Goal: Navigation & Orientation: Find specific page/section

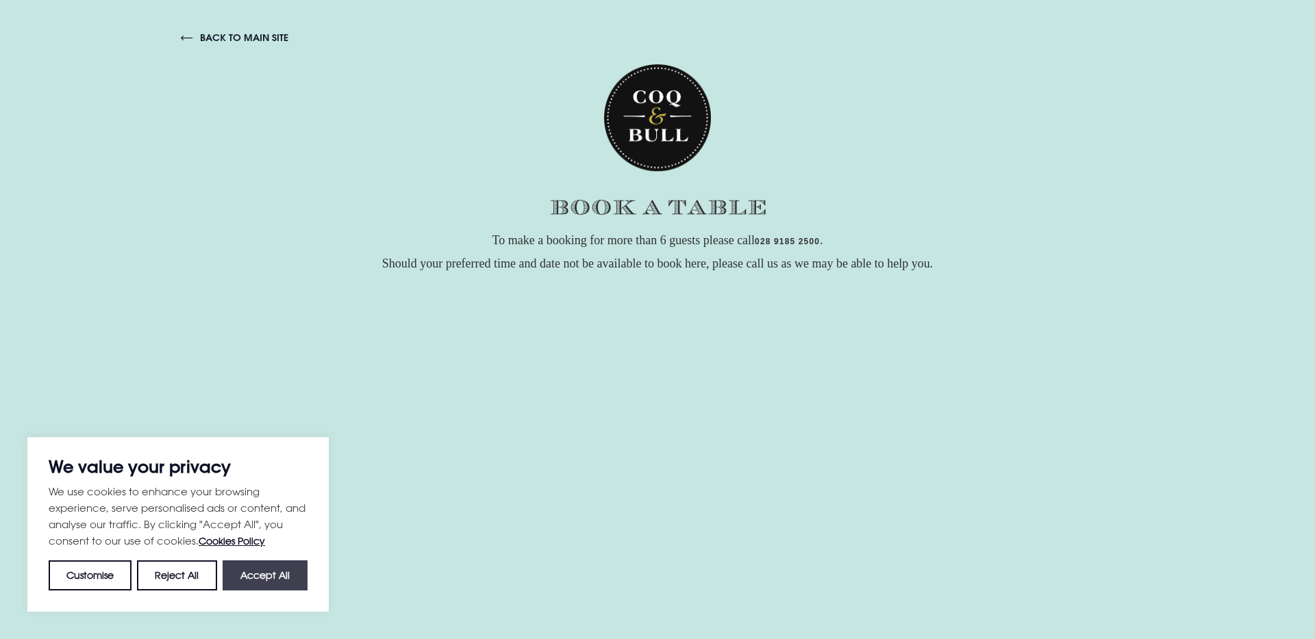
click at [270, 574] on button "Accept All" at bounding box center [265, 576] width 85 height 30
checkbox input "true"
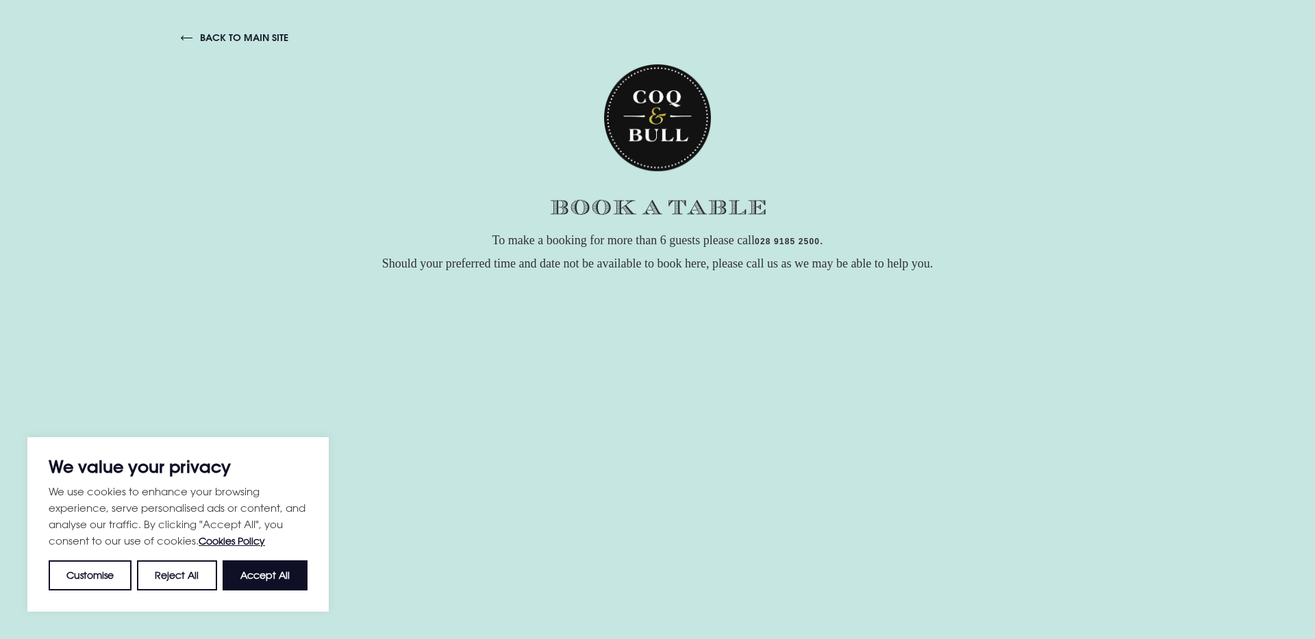
checkbox input "true"
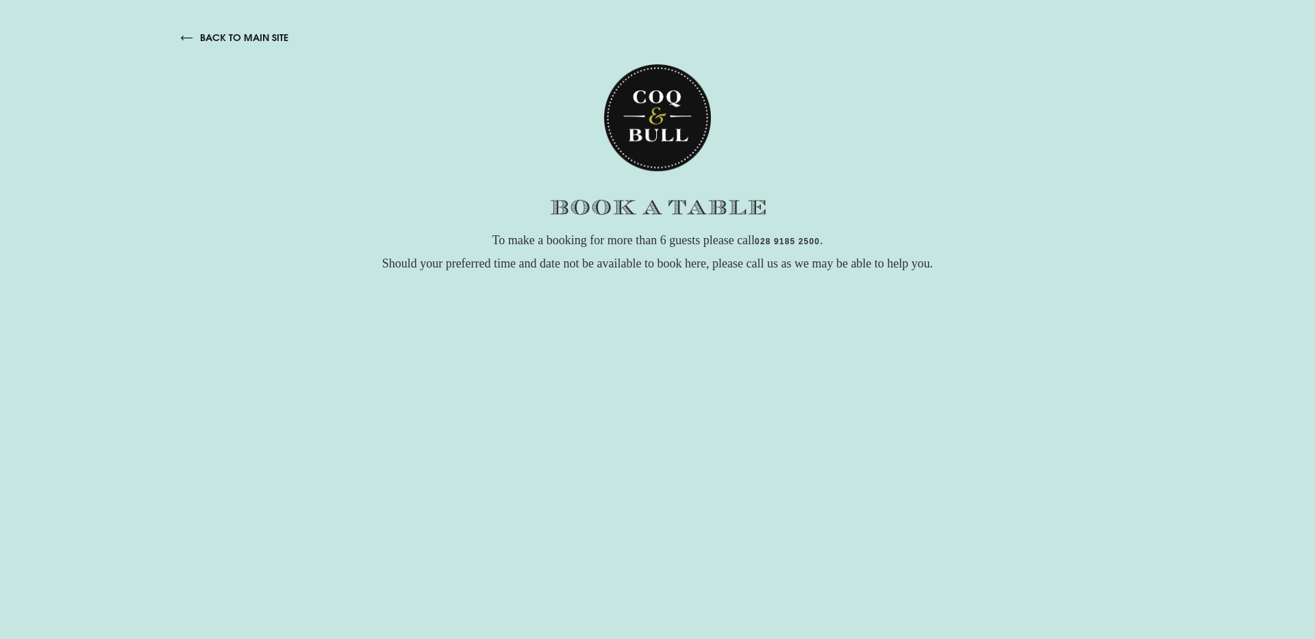
click at [248, 38] on link "back to main site" at bounding box center [234, 37] width 107 height 12
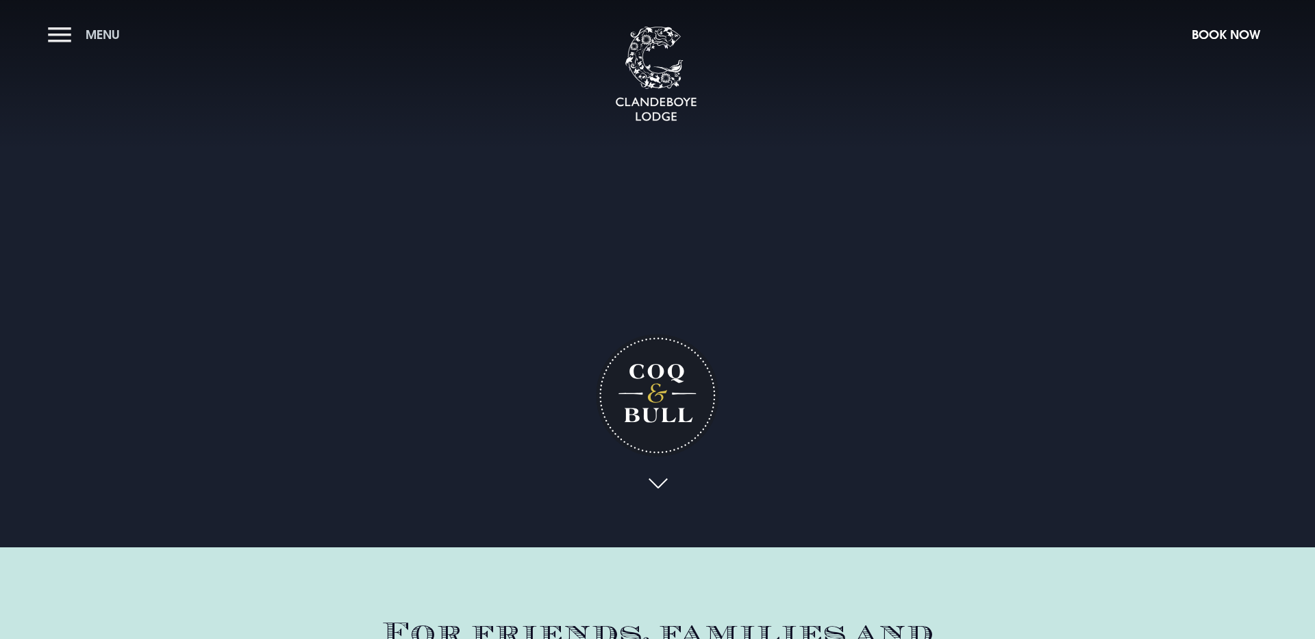
click at [68, 36] on button "Menu" at bounding box center [87, 34] width 79 height 29
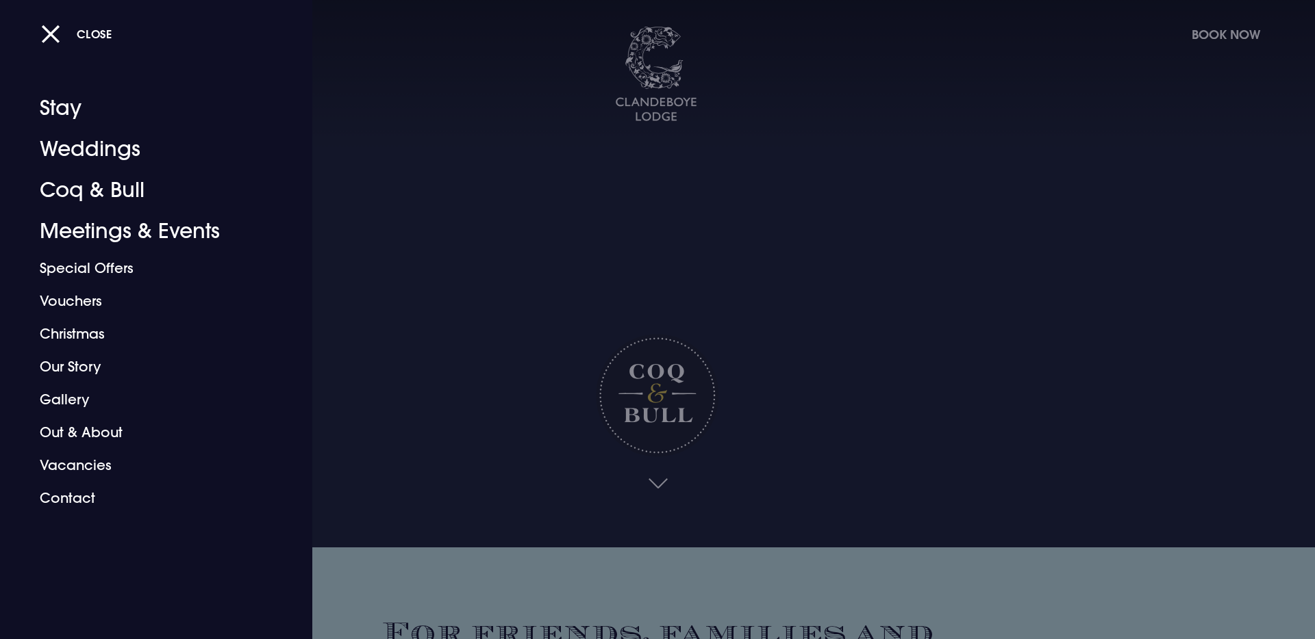
click at [466, 581] on div at bounding box center [657, 319] width 1315 height 639
